Goal: Find specific page/section: Find specific page/section

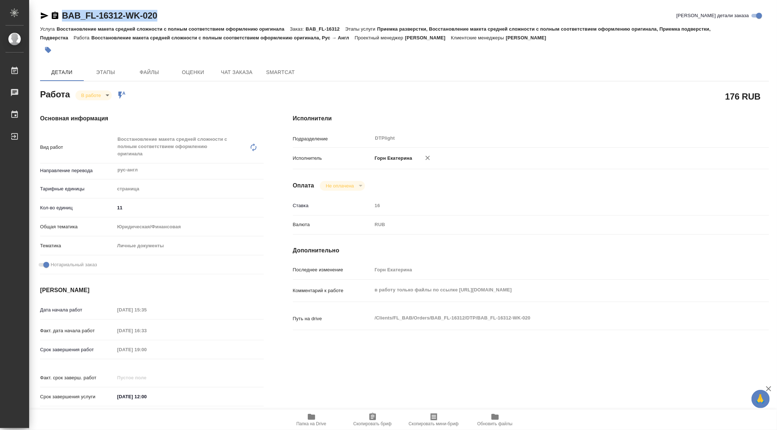
drag, startPoint x: 60, startPoint y: 4, endPoint x: 170, endPoint y: 15, distance: 109.8
click at [170, 15] on div "BAB_FL-16312-WK-020 Кратко детали заказа Услуга Восстановление макета средней с…" at bounding box center [404, 321] width 737 height 643
copy link "BAB_FL-16312-WK-020"
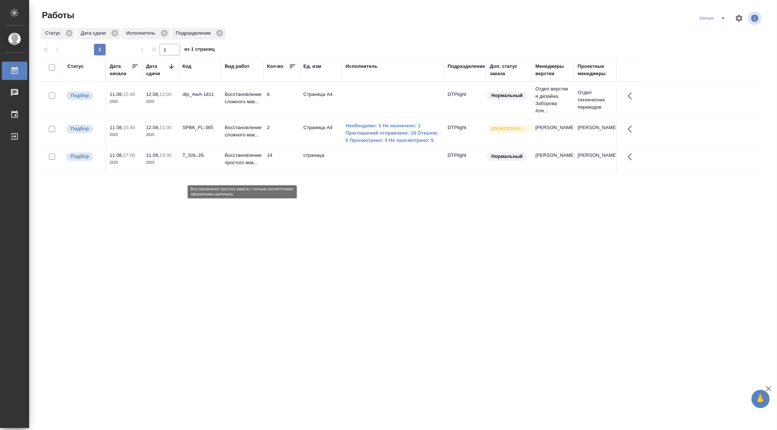
click at [232, 165] on p "Восстановление простого мак..." at bounding box center [242, 159] width 35 height 15
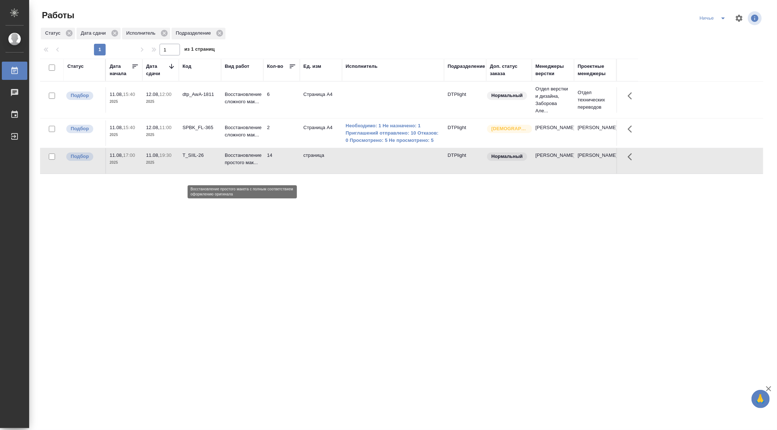
click at [232, 165] on p "Восстановление простого мак..." at bounding box center [242, 159] width 35 height 15
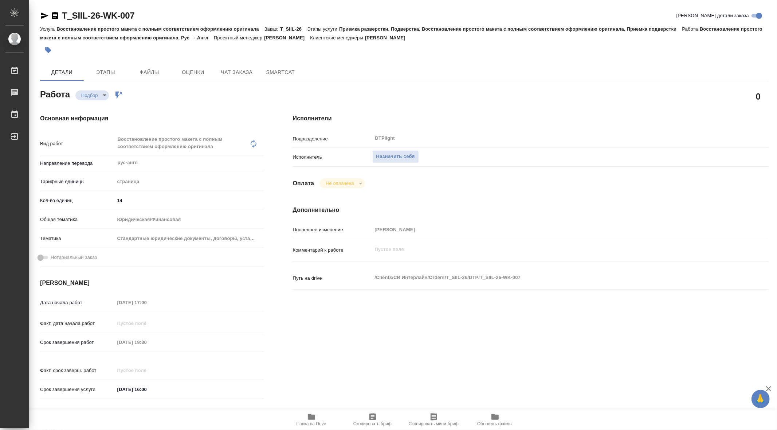
click at [309, 420] on icon "button" at bounding box center [311, 416] width 9 height 9
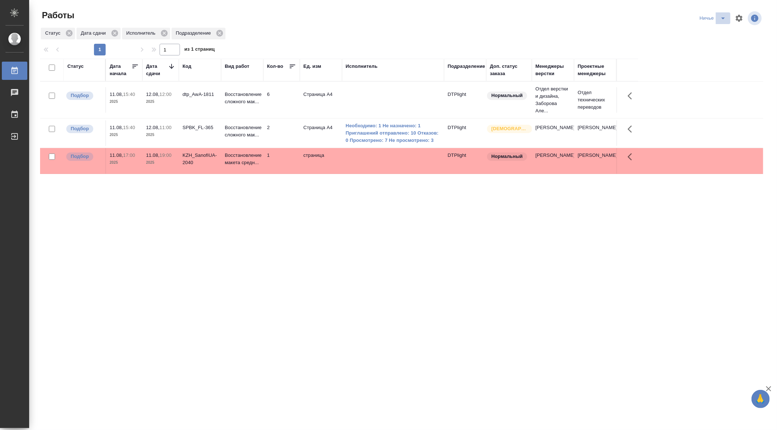
click at [725, 18] on icon "split button" at bounding box center [723, 18] width 9 height 9
click at [716, 31] on li "Я" at bounding box center [723, 33] width 52 height 12
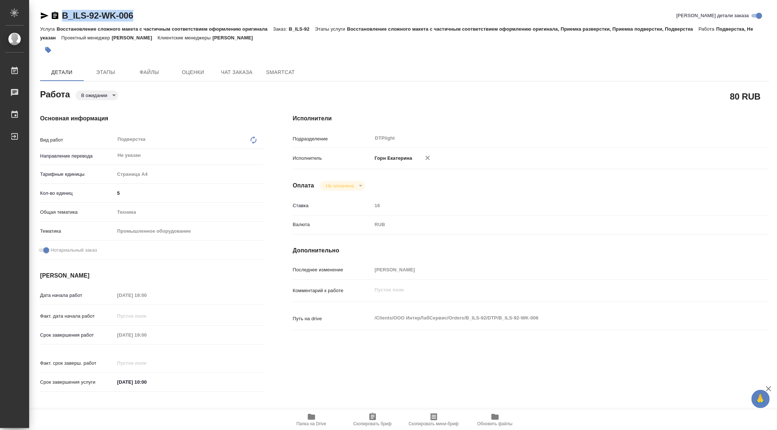
drag, startPoint x: 61, startPoint y: 4, endPoint x: 153, endPoint y: 12, distance: 92.2
click at [153, 12] on div "B_ILS-92-WK-006 [PERSON_NAME] детали заказа Услуга Восстановление сложного маке…" at bounding box center [404, 314] width 737 height 629
copy link "B_ILS-92-WK-006"
type textarea "x"
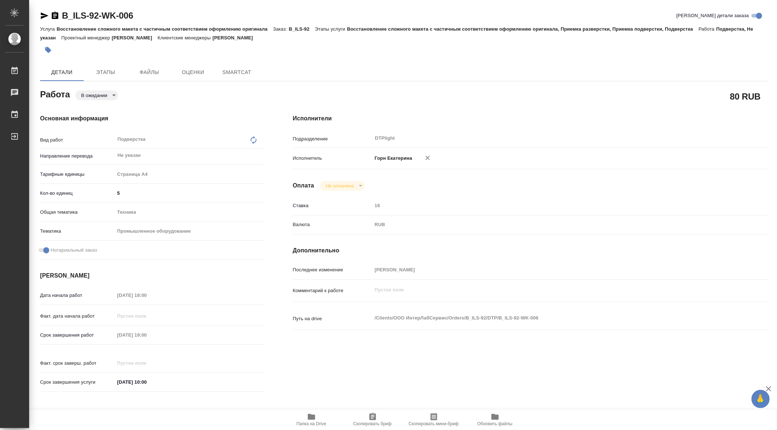
type textarea "x"
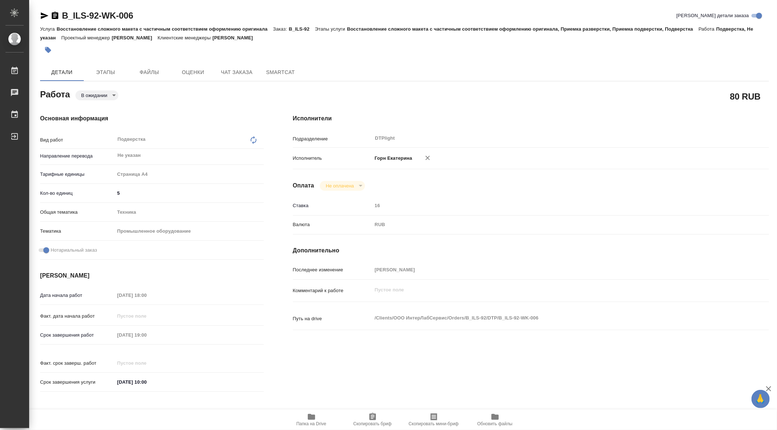
type textarea "x"
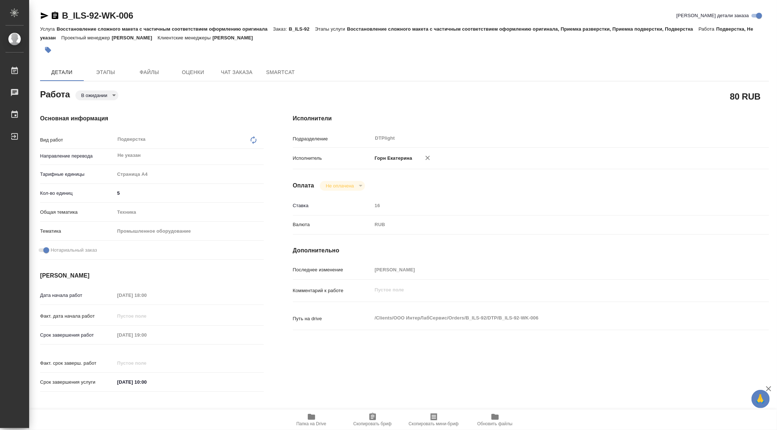
type textarea "x"
